Goal: Task Accomplishment & Management: Manage account settings

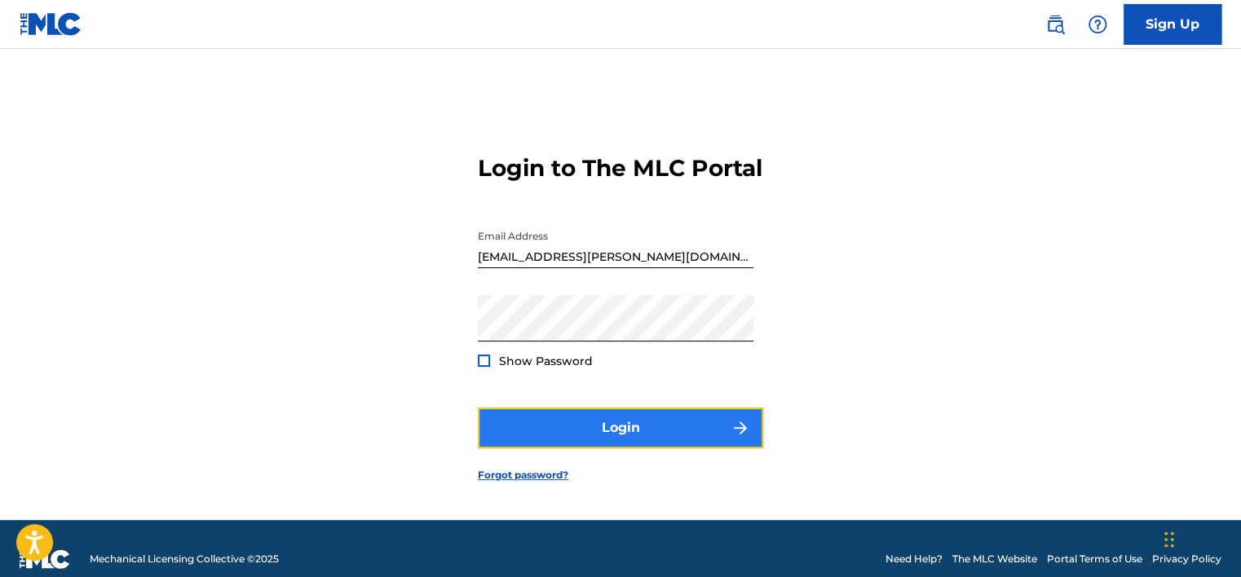
click at [620, 448] on button "Login" at bounding box center [620, 428] width 285 height 41
click at [616, 440] on button "Login" at bounding box center [620, 428] width 285 height 41
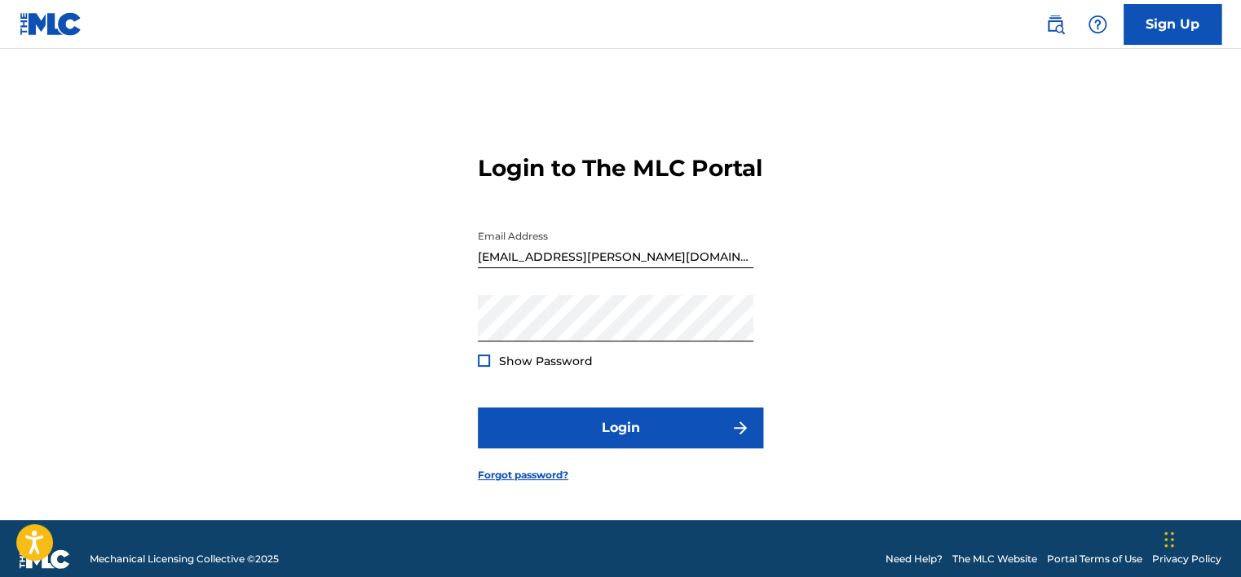
click at [483, 367] on div at bounding box center [484, 361] width 12 height 12
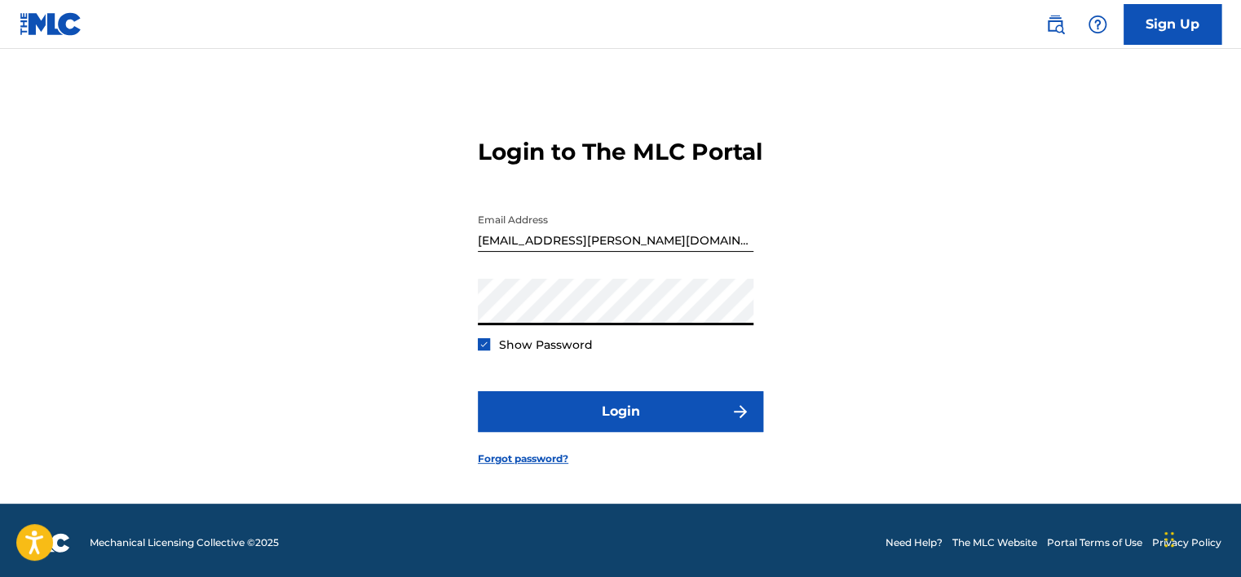
scroll to position [26, 0]
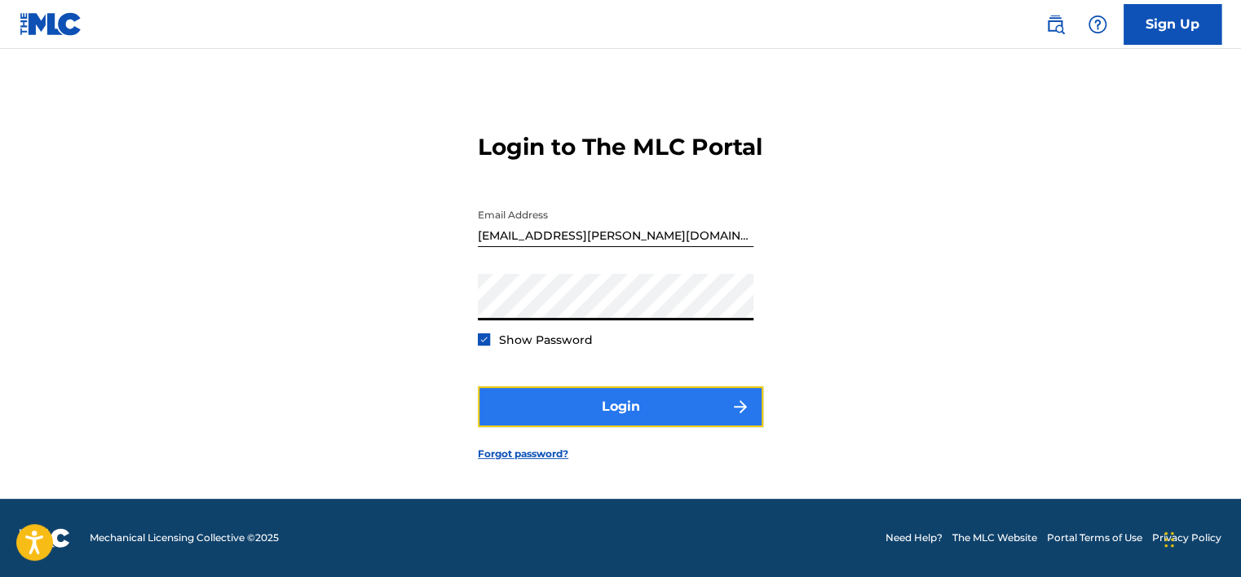
click at [615, 416] on button "Login" at bounding box center [620, 406] width 285 height 41
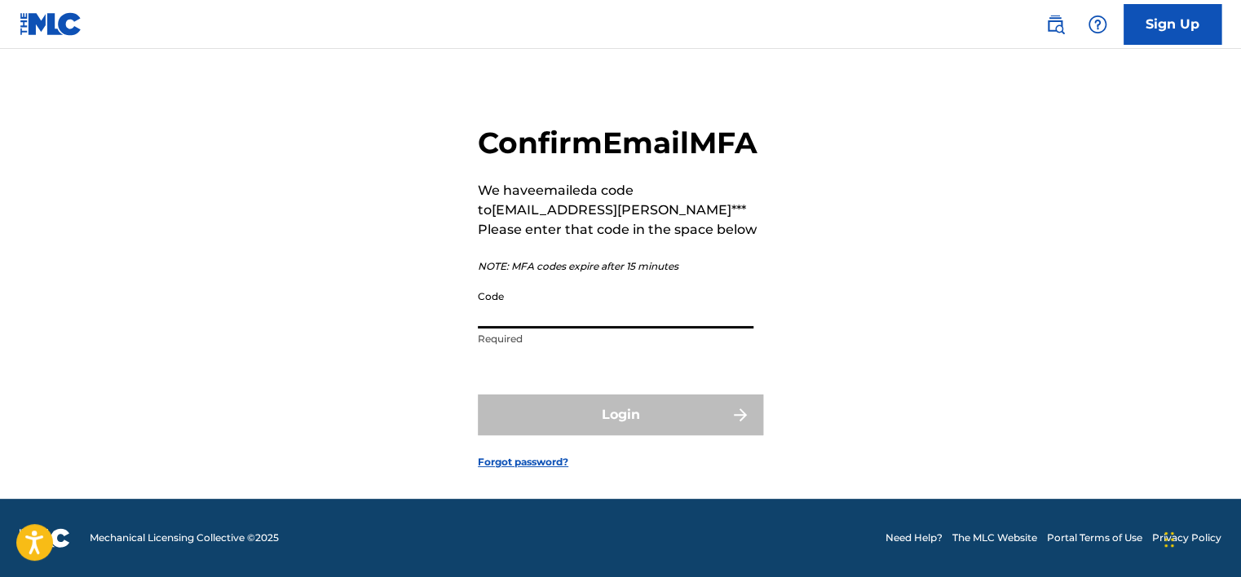
click at [501, 326] on input "Code" at bounding box center [616, 305] width 276 height 46
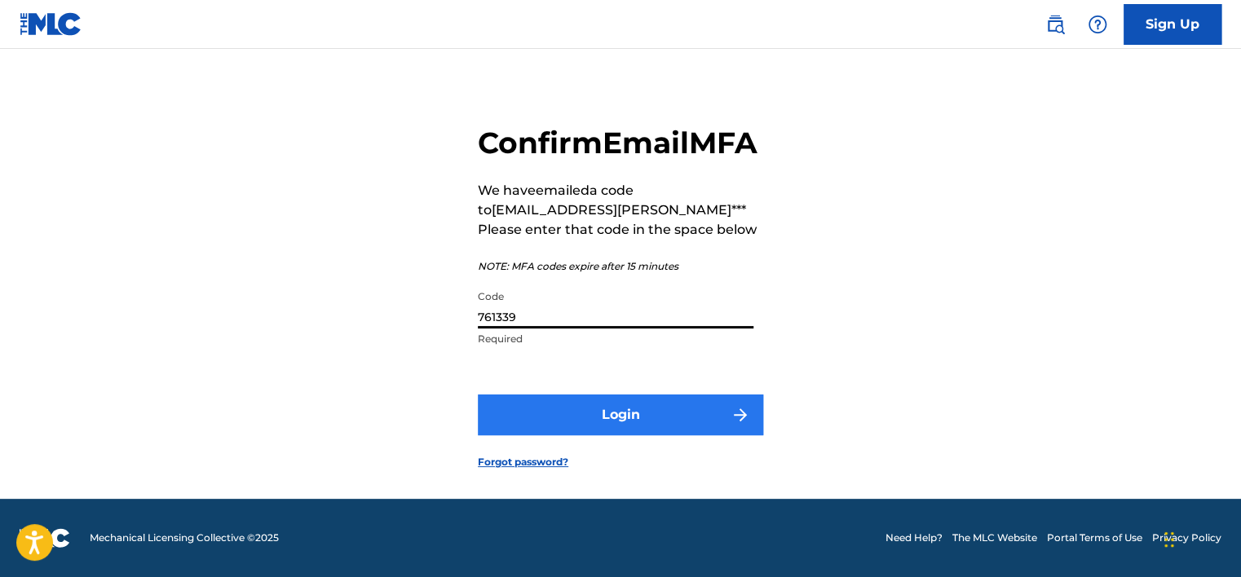
type input "761339"
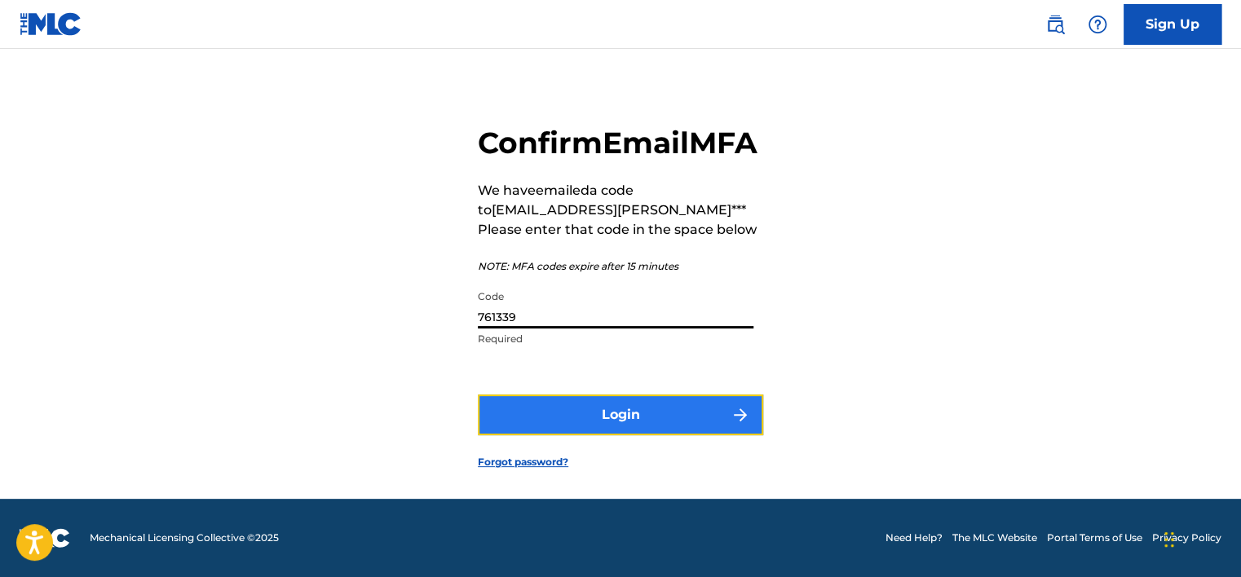
click at [602, 421] on button "Login" at bounding box center [620, 415] width 285 height 41
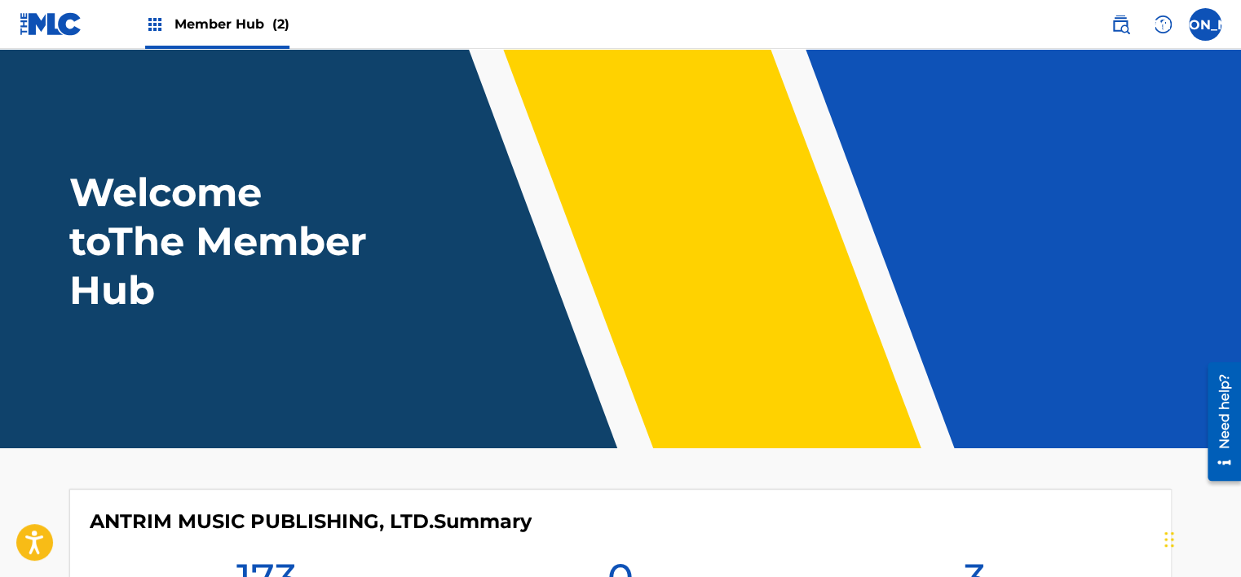
click at [149, 20] on img at bounding box center [155, 25] width 20 height 20
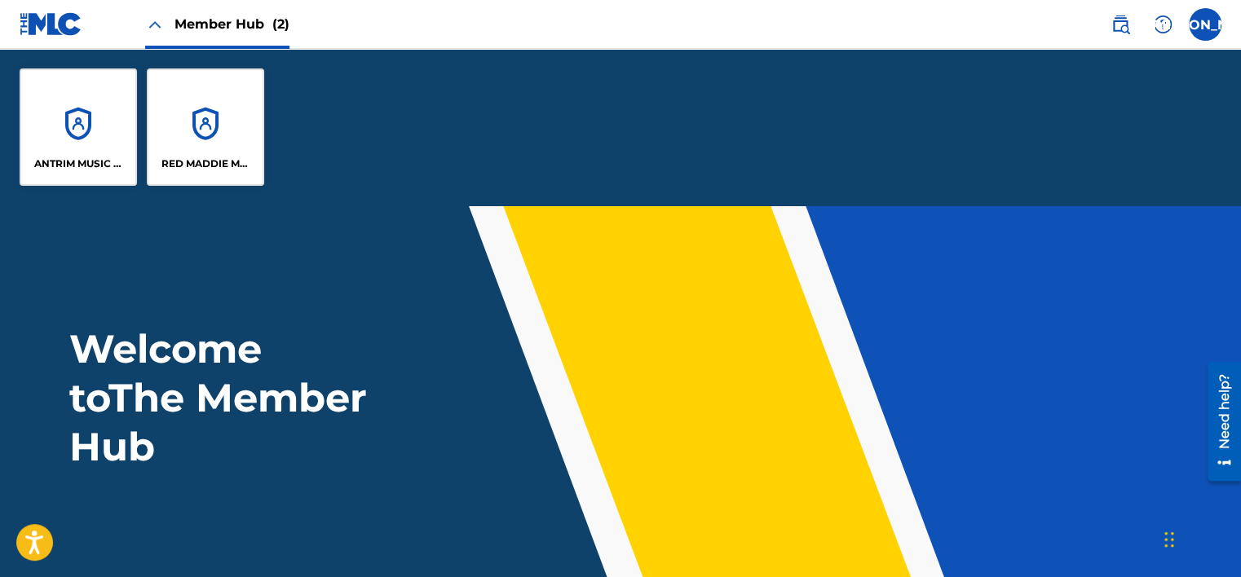
click at [425, 127] on div "ANTRIM MUSIC PUBLISHING, LTD. RED MADDIE MUSIC PUBLISHING" at bounding box center [620, 127] width 1241 height 157
click at [796, 521] on header "Welcome to The Member Hub" at bounding box center [620, 404] width 1241 height 399
